Goal: Transaction & Acquisition: Purchase product/service

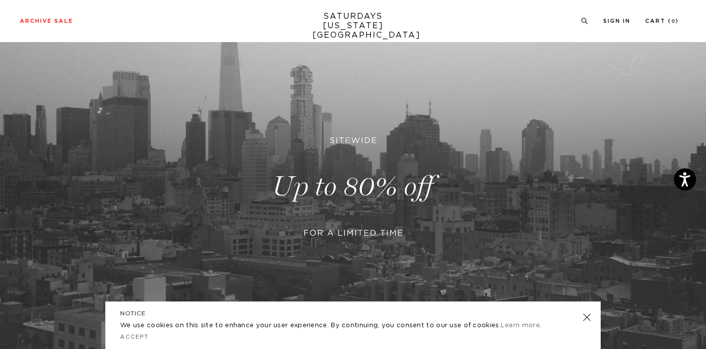
scroll to position [98, 0]
click at [344, 231] on link at bounding box center [353, 185] width 706 height 432
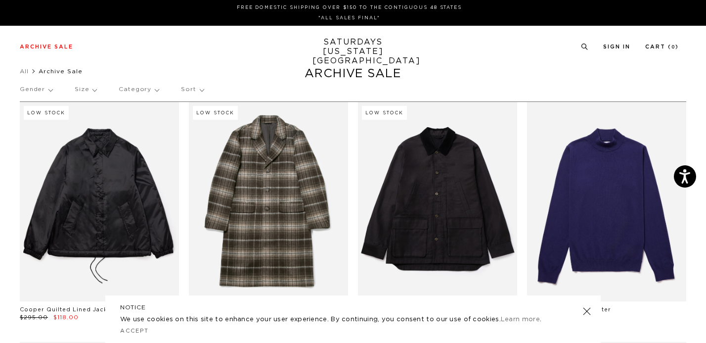
click at [32, 93] on p "Gender" at bounding box center [36, 89] width 33 height 23
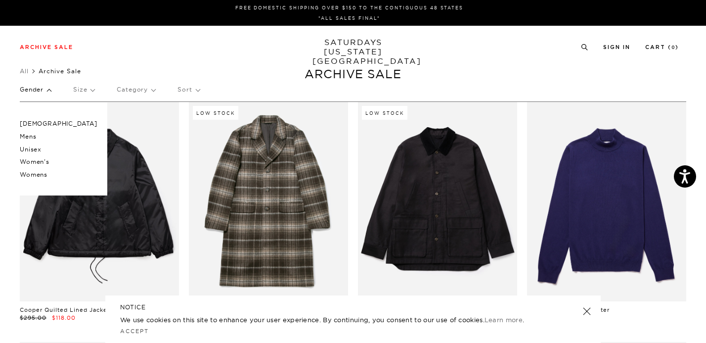
click at [27, 165] on p "Women's" at bounding box center [59, 161] width 78 height 13
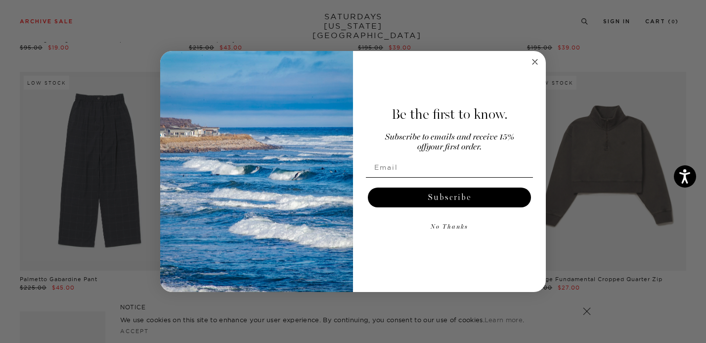
scroll to position [327, 0]
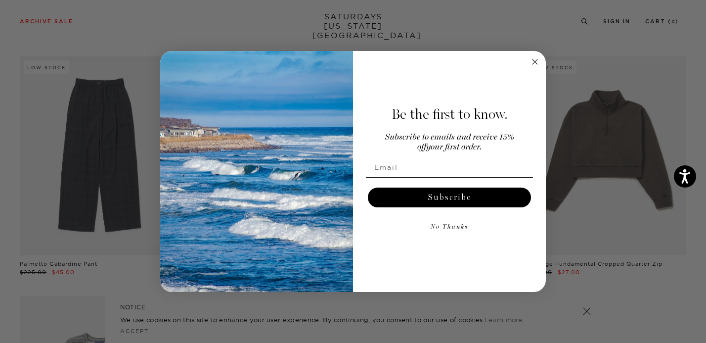
click at [536, 61] on circle "Close dialog" at bounding box center [535, 61] width 11 height 11
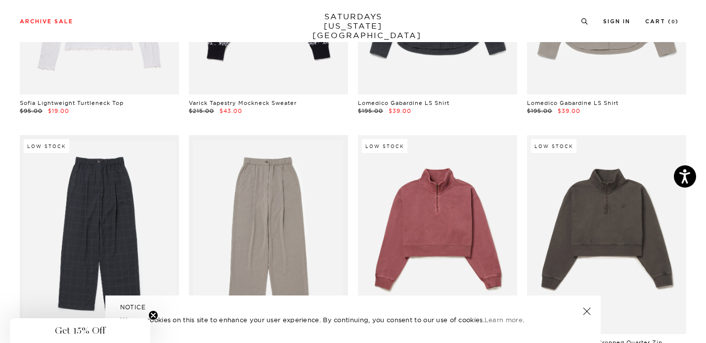
scroll to position [0, 0]
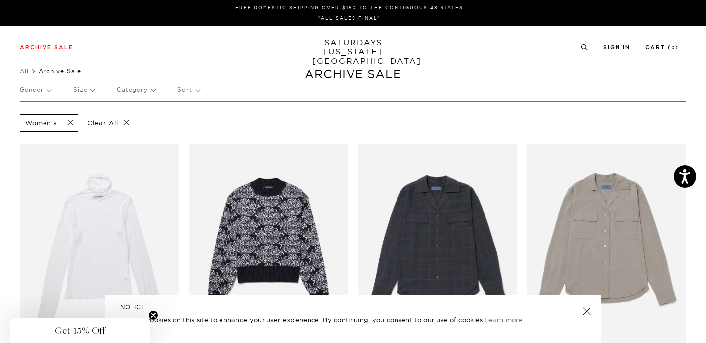
click at [69, 121] on span at bounding box center [67, 122] width 21 height 9
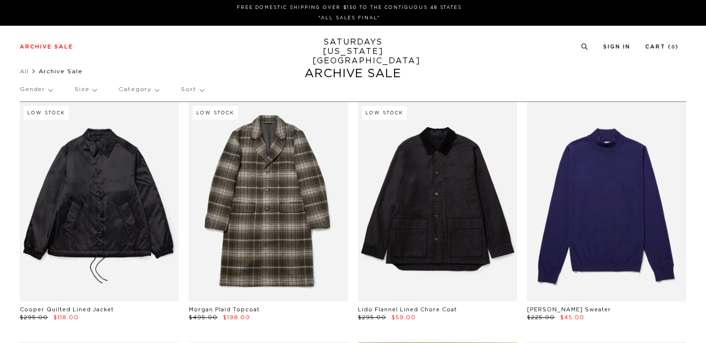
click at [32, 91] on p "Gender" at bounding box center [36, 89] width 33 height 23
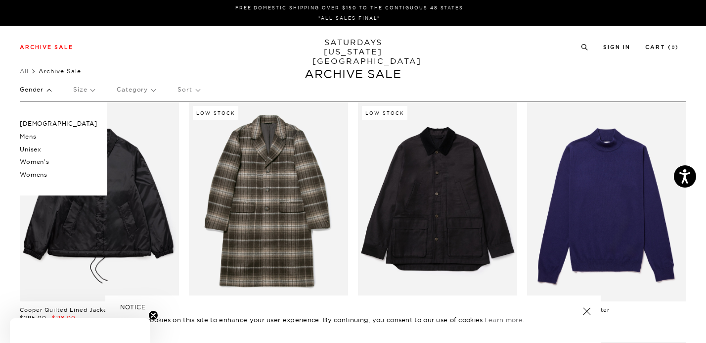
click at [31, 175] on p "Womens" at bounding box center [59, 174] width 78 height 13
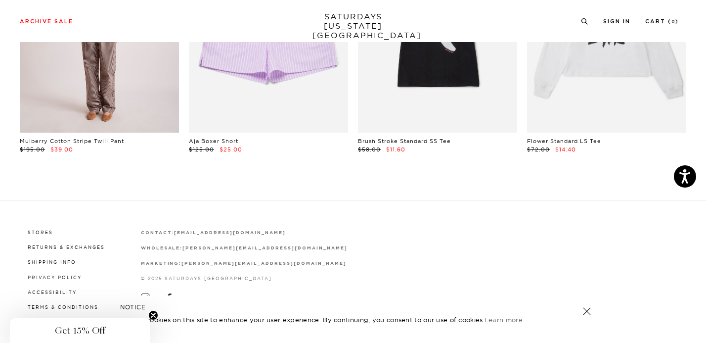
scroll to position [1899, 6]
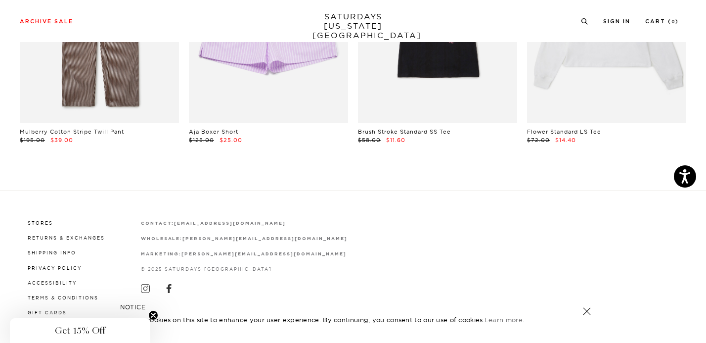
click at [352, 16] on link "SATURDAYS NEW YORK CITY" at bounding box center [354, 26] width 82 height 28
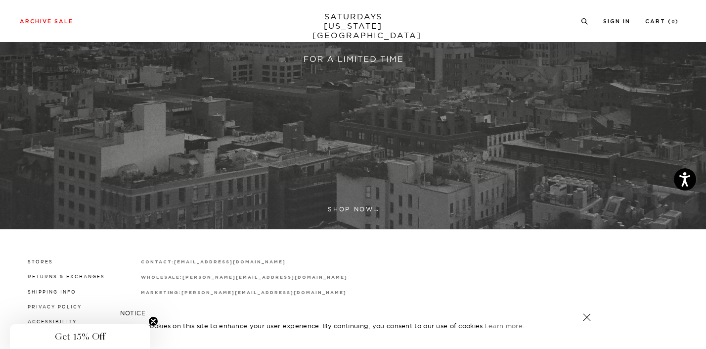
scroll to position [272, 0]
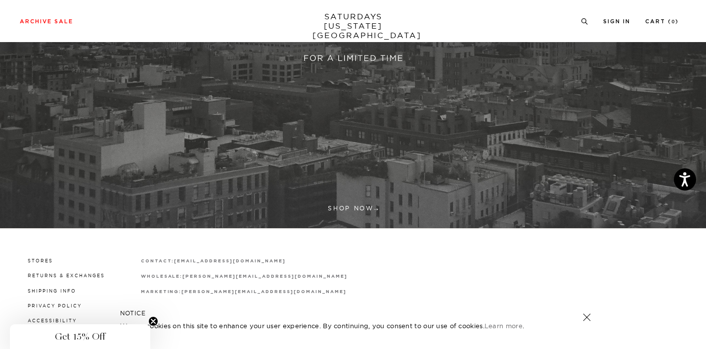
click at [362, 208] on link at bounding box center [353, 12] width 706 height 432
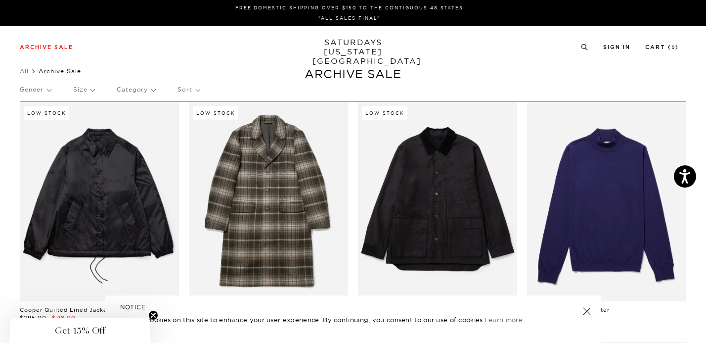
click at [50, 90] on p "Gender" at bounding box center [35, 89] width 31 height 23
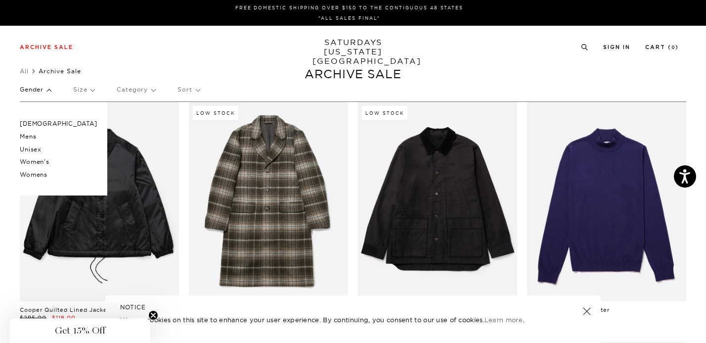
click at [29, 147] on p "Unisex" at bounding box center [59, 149] width 78 height 13
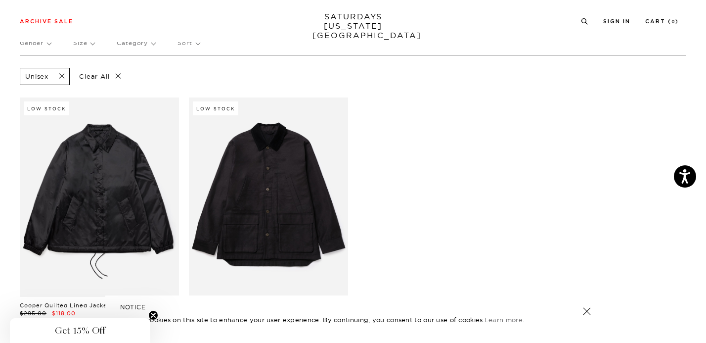
scroll to position [28, 0]
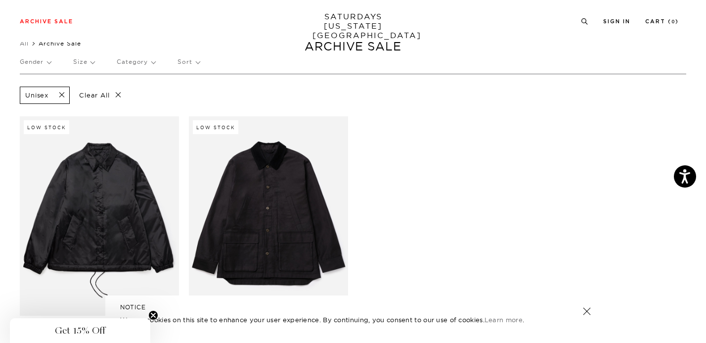
click at [62, 95] on span at bounding box center [58, 95] width 21 height 9
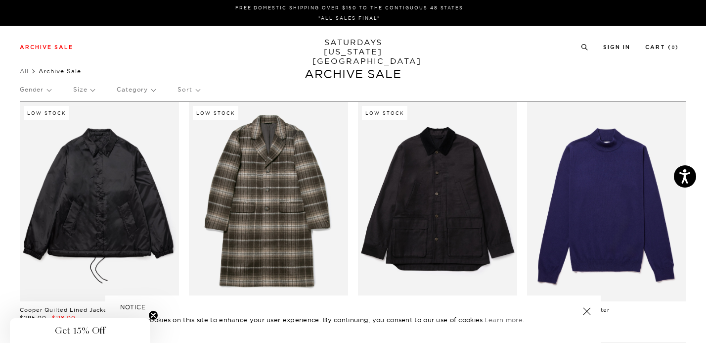
click at [129, 87] on p "Category" at bounding box center [136, 89] width 39 height 23
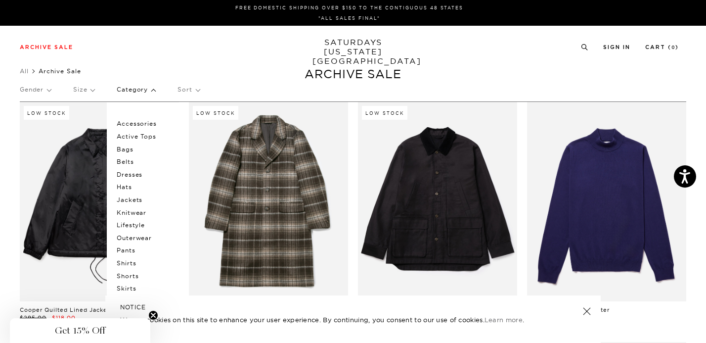
click at [131, 148] on p "Bags" at bounding box center [146, 149] width 59 height 13
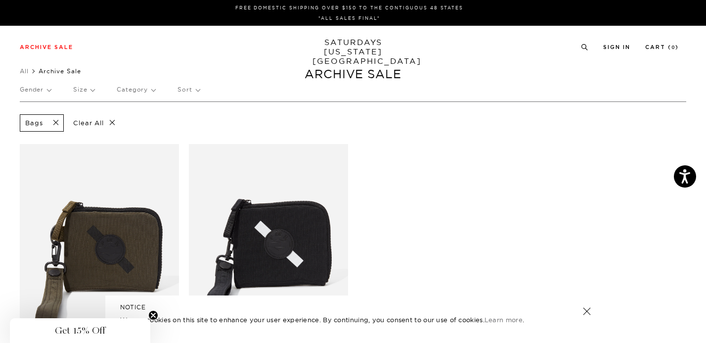
click at [130, 90] on p "Category" at bounding box center [136, 89] width 39 height 23
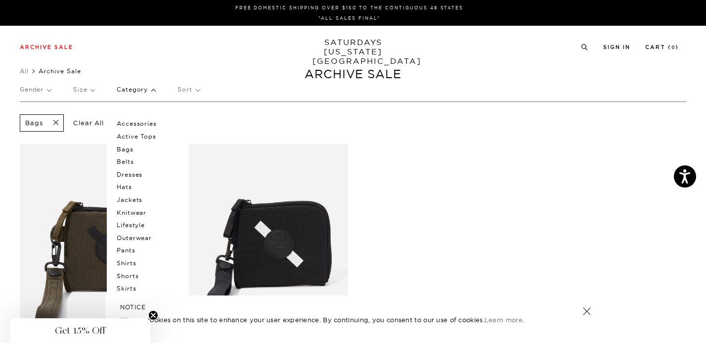
click at [60, 123] on span at bounding box center [53, 122] width 21 height 9
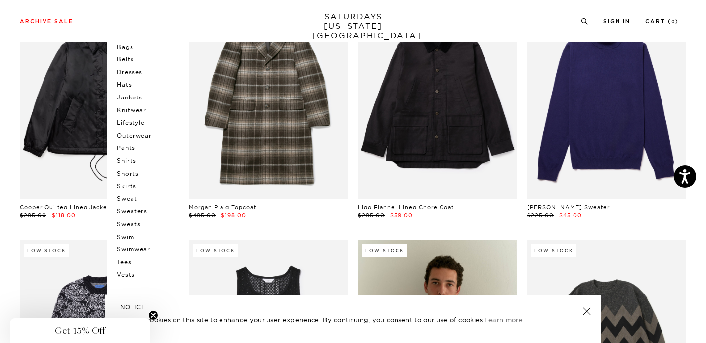
scroll to position [107, 0]
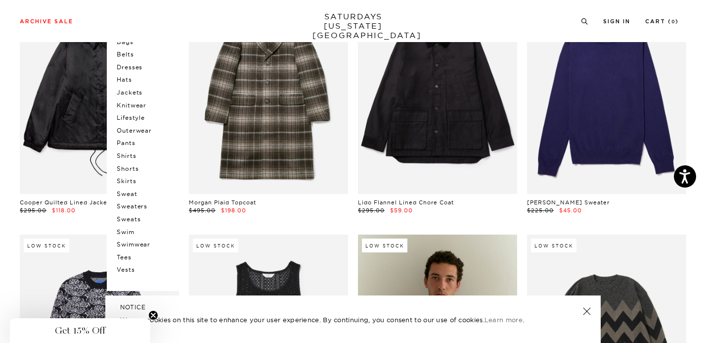
click at [127, 245] on p "Swimwear" at bounding box center [146, 244] width 59 height 13
